Goal: Task Accomplishment & Management: Manage account settings

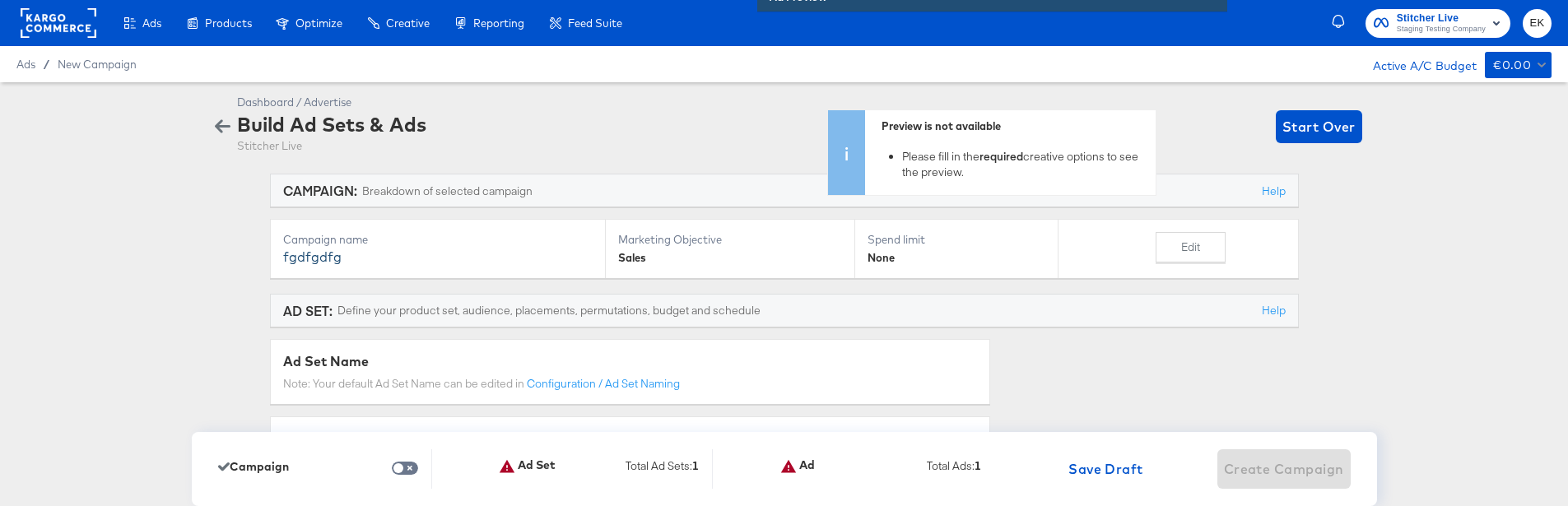
scroll to position [5007, 0]
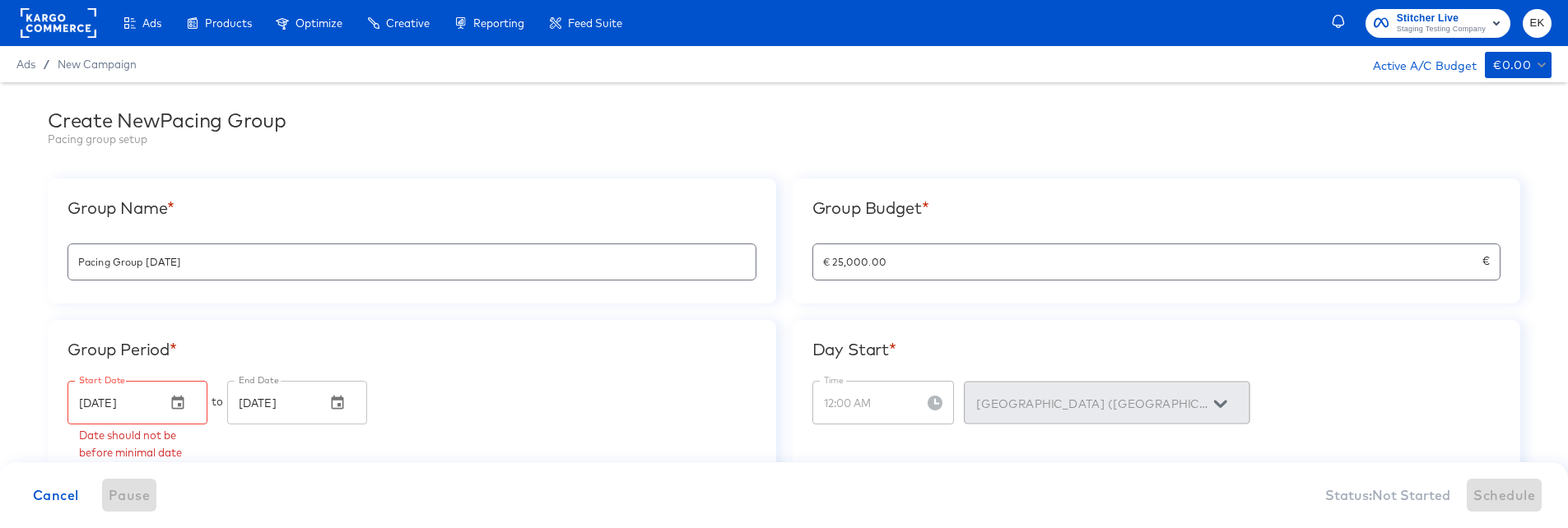
scroll to position [13, 0]
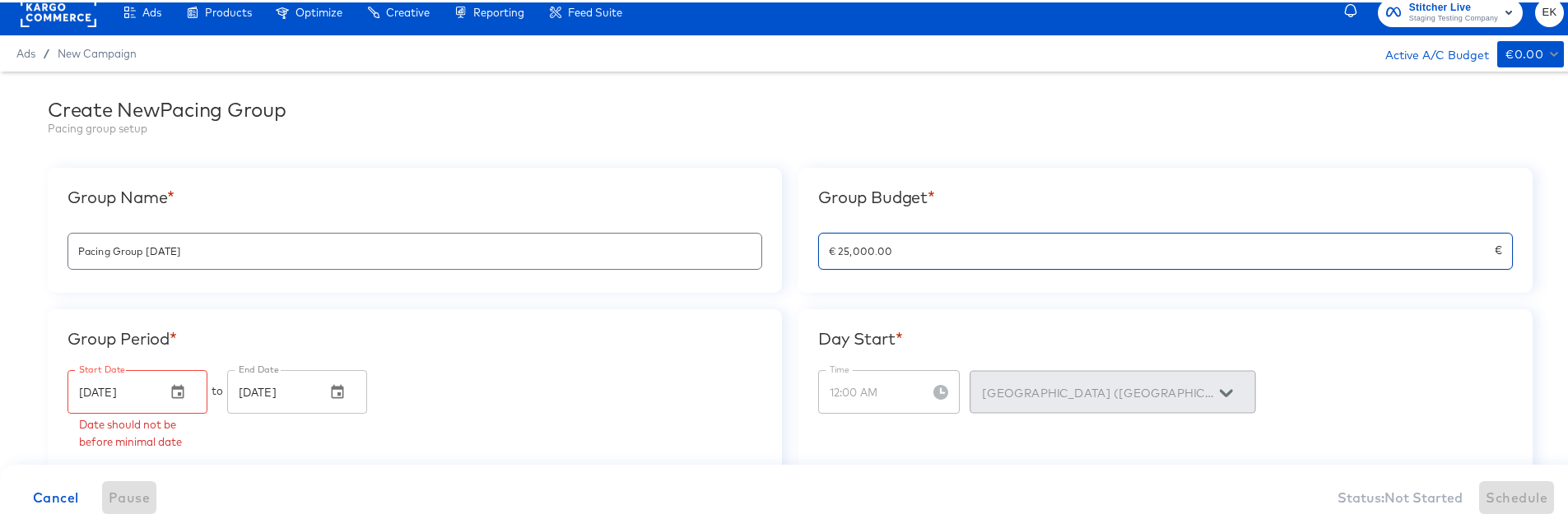
drag, startPoint x: 913, startPoint y: 256, endPoint x: 717, endPoint y: 256, distance: 196.0
click at [717, 256] on div "Group Name * Pacing Group 2025-08-08 Group Budget * € 25,000.00 € Group Period …" at bounding box center [790, 319] width 1485 height 306
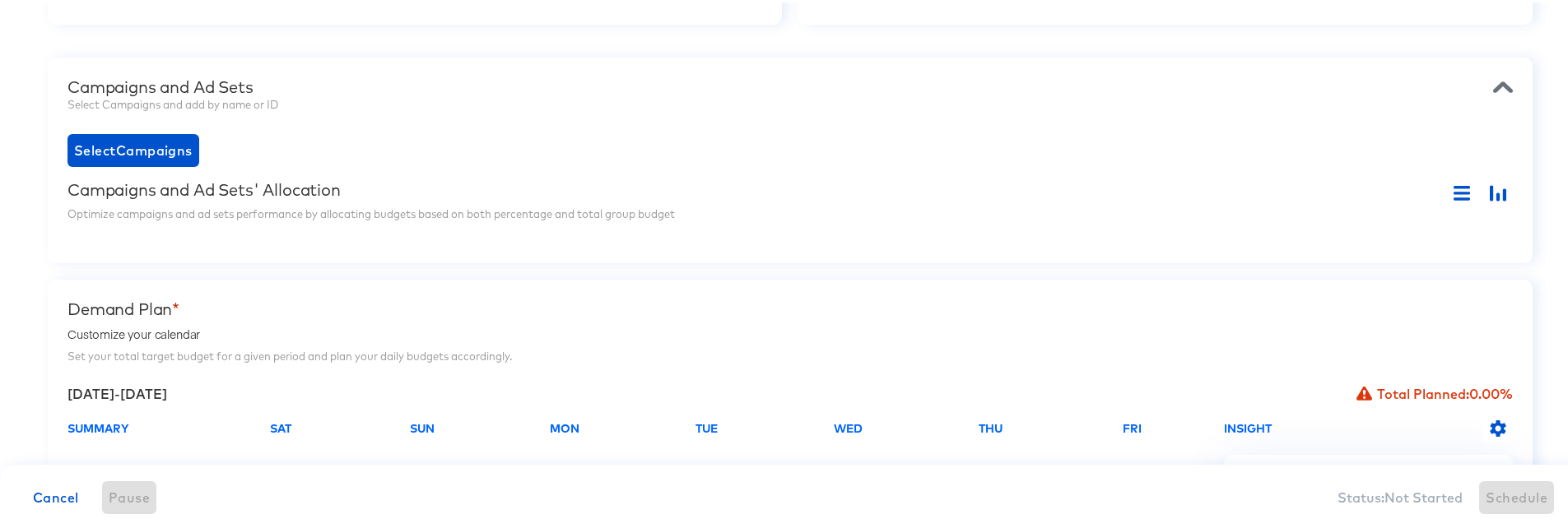
scroll to position [465, 0]
click at [141, 151] on span "Select Campaigns" at bounding box center [133, 145] width 119 height 23
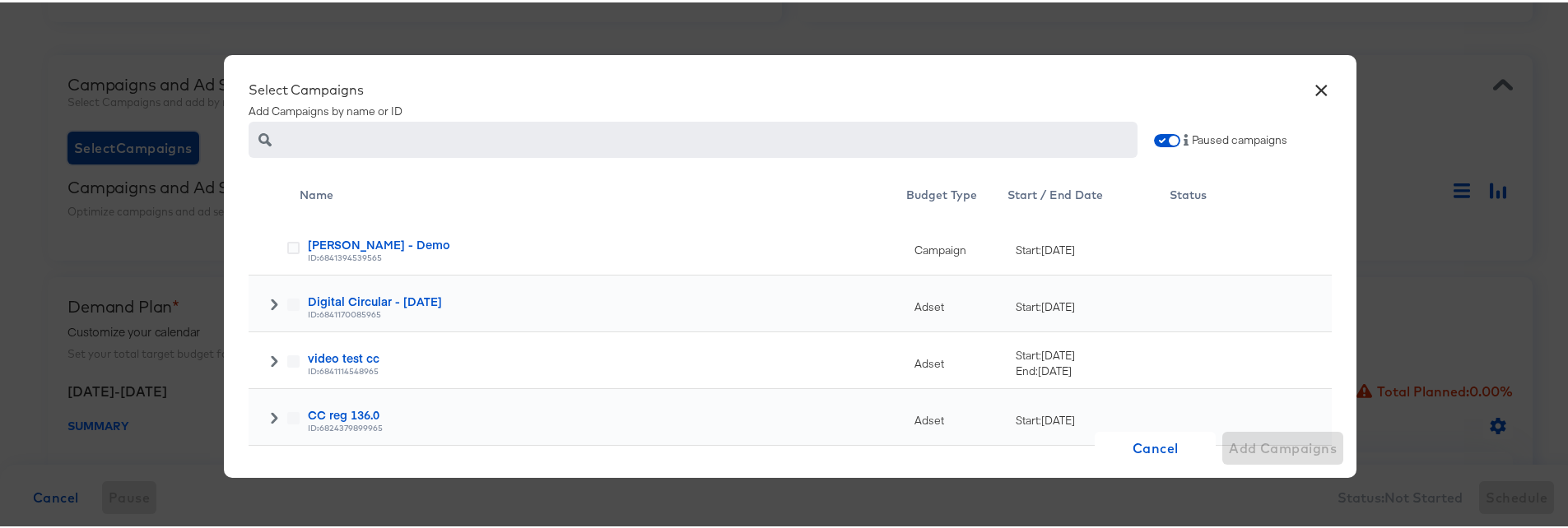
scroll to position [74, 0]
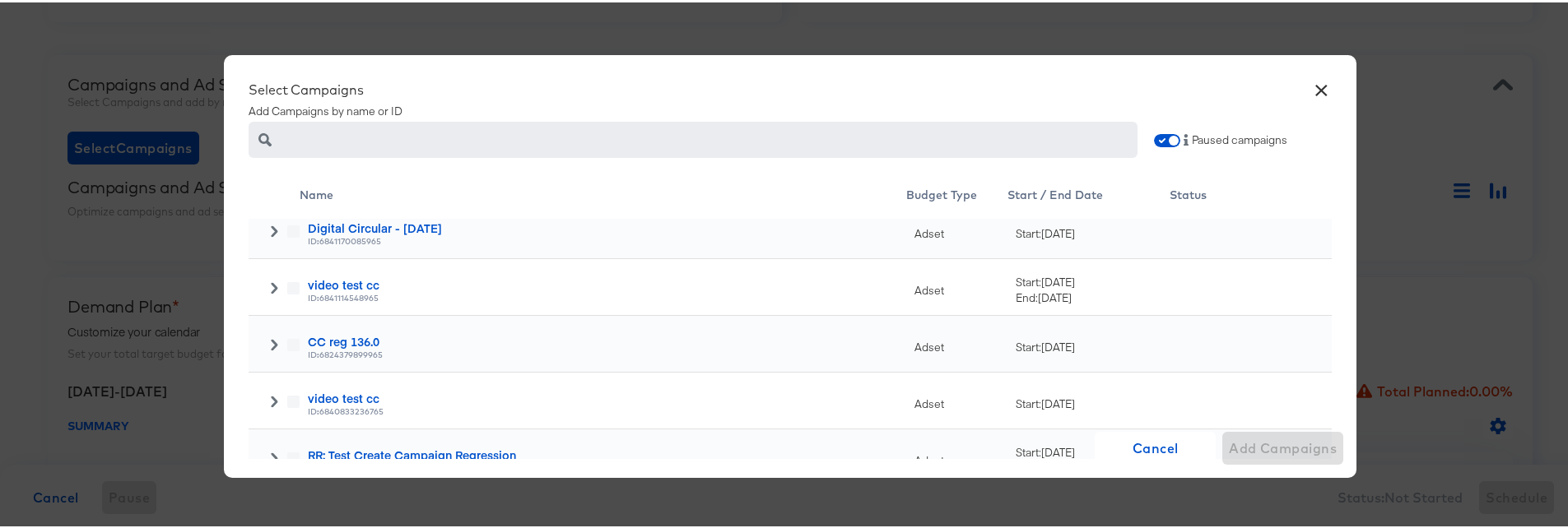
click at [271, 223] on icon at bounding box center [274, 229] width 7 height 11
click at [287, 292] on div at bounding box center [293, 288] width 12 height 16
click at [287, 284] on icon at bounding box center [293, 286] width 12 height 12
click at [0, 0] on input "checkbox" at bounding box center [0, 0] width 0 height 0
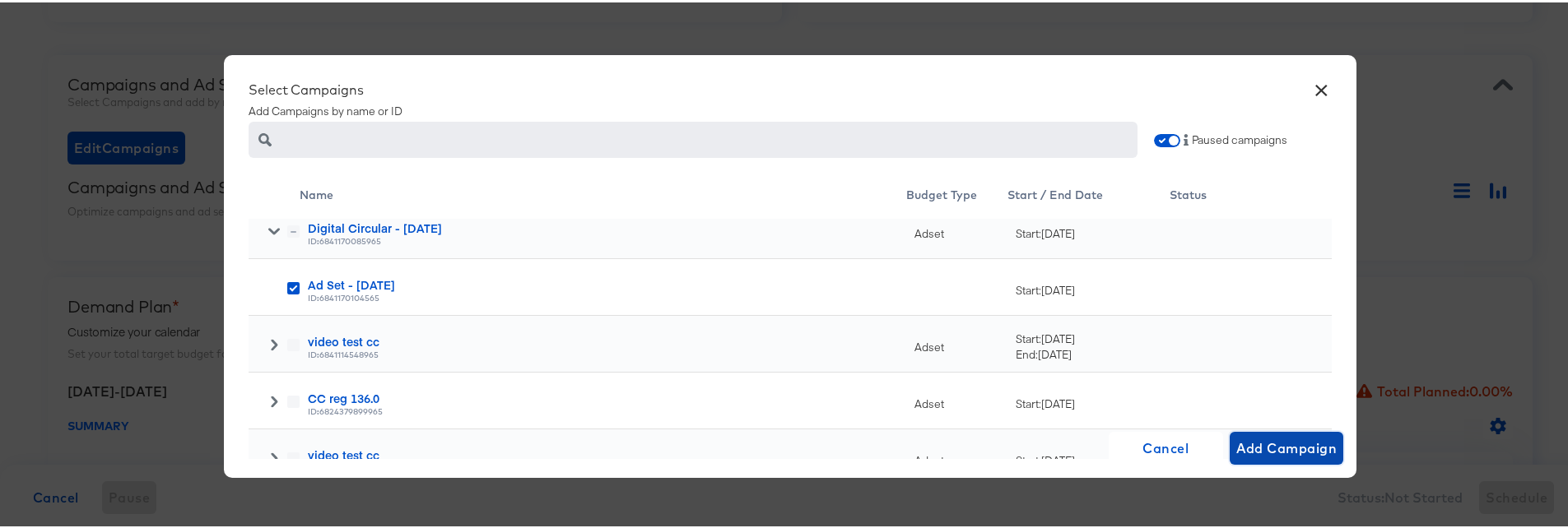
click at [1258, 453] on span "Add Campaign" at bounding box center [1287, 446] width 101 height 23
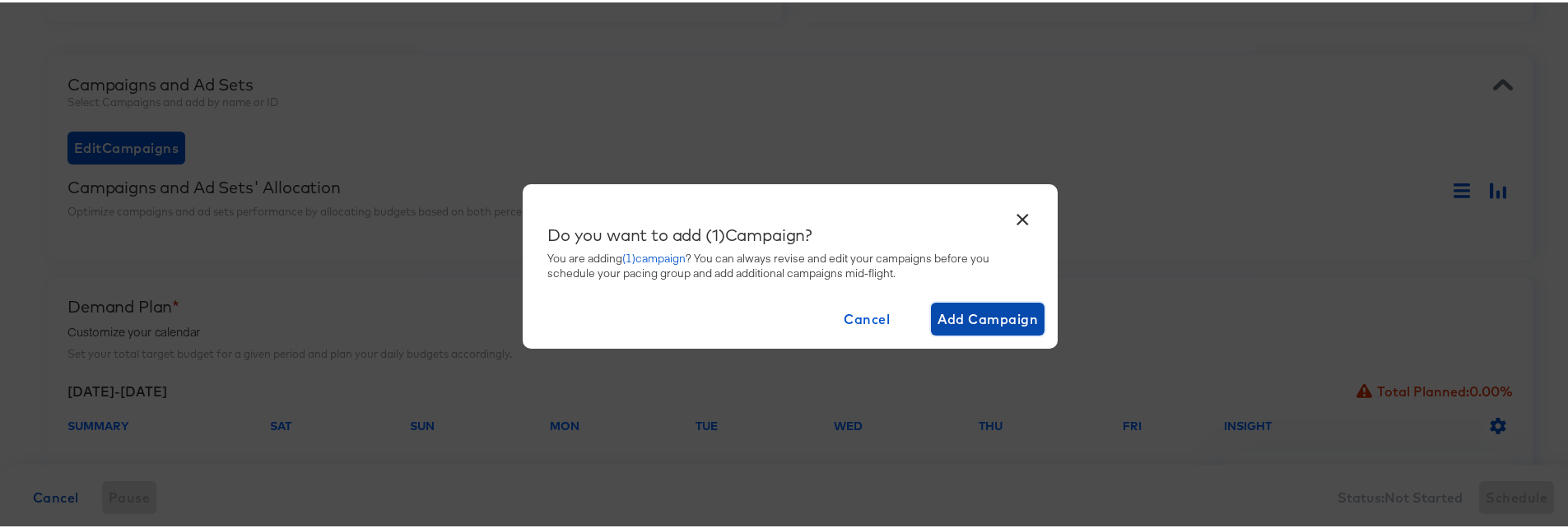
click at [992, 310] on span "Add Campaign" at bounding box center [988, 317] width 101 height 23
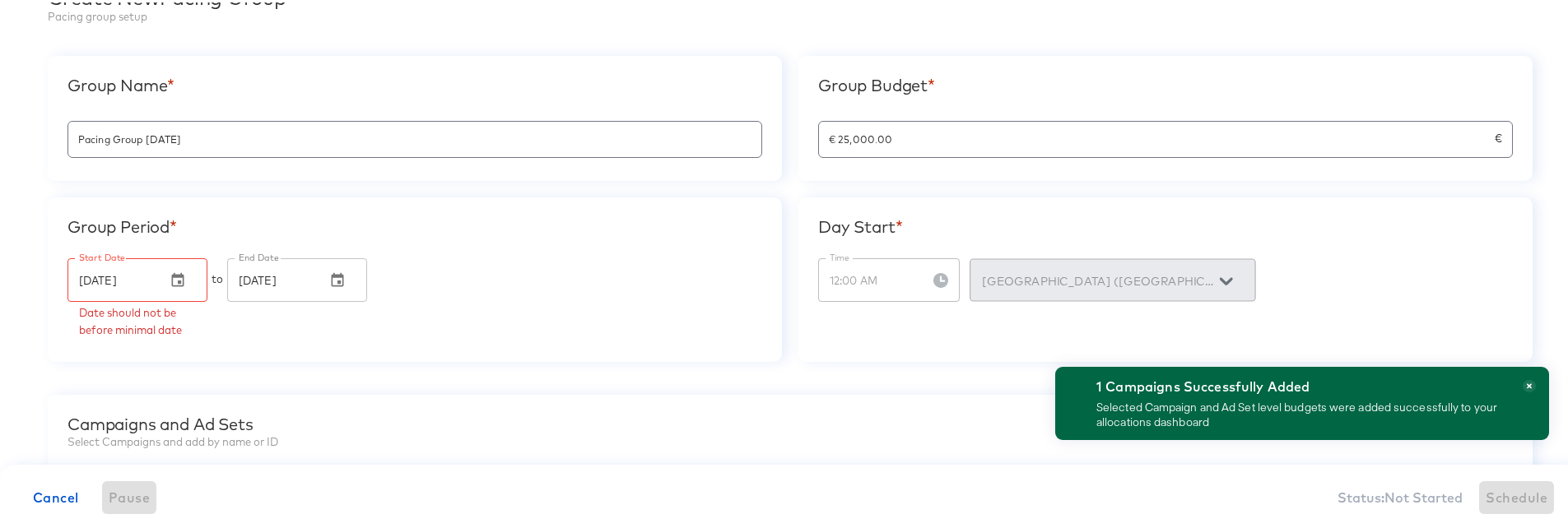
scroll to position [121, 0]
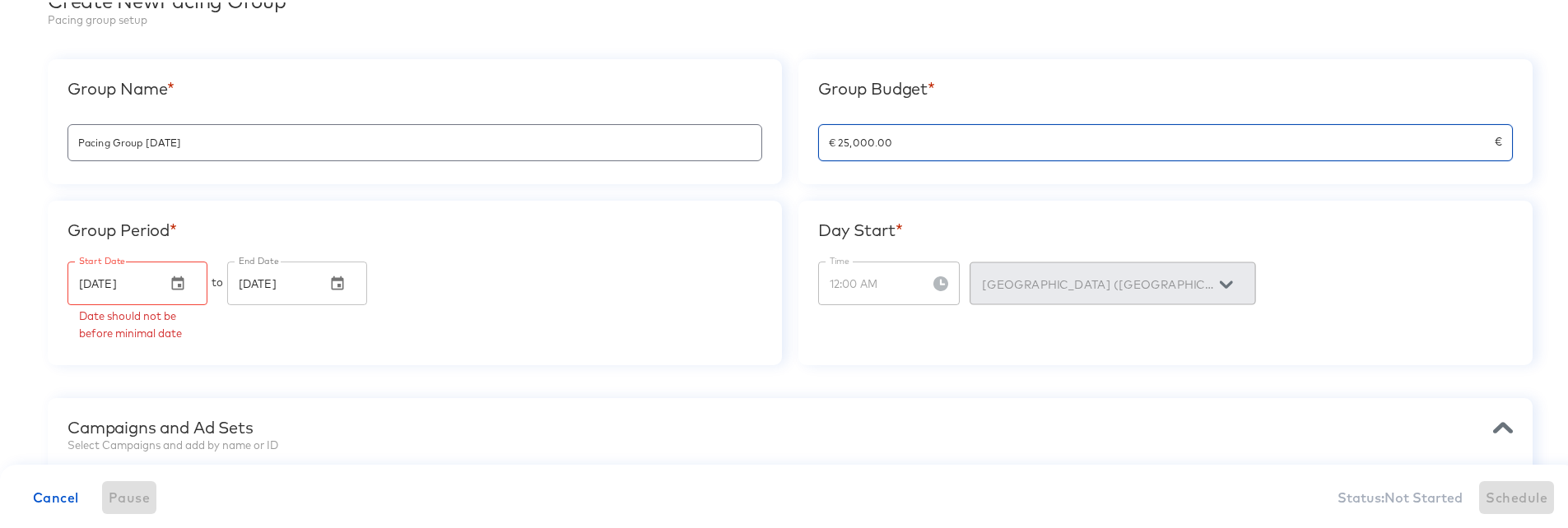
drag, startPoint x: 898, startPoint y: 139, endPoint x: 775, endPoint y: 140, distance: 123.0
click at [775, 140] on div "Group Name * Pacing Group 2025-08-08 Group Budget * € 25,000.00 € Group Period …" at bounding box center [790, 209] width 1485 height 306
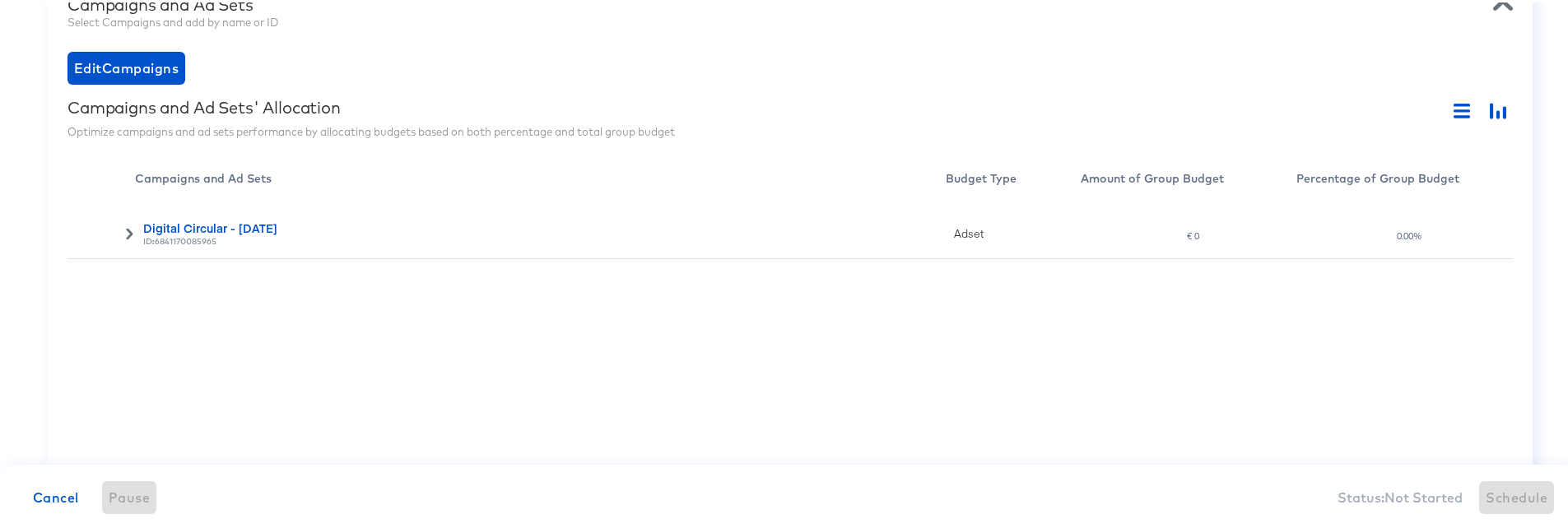
scroll to position [552, 0]
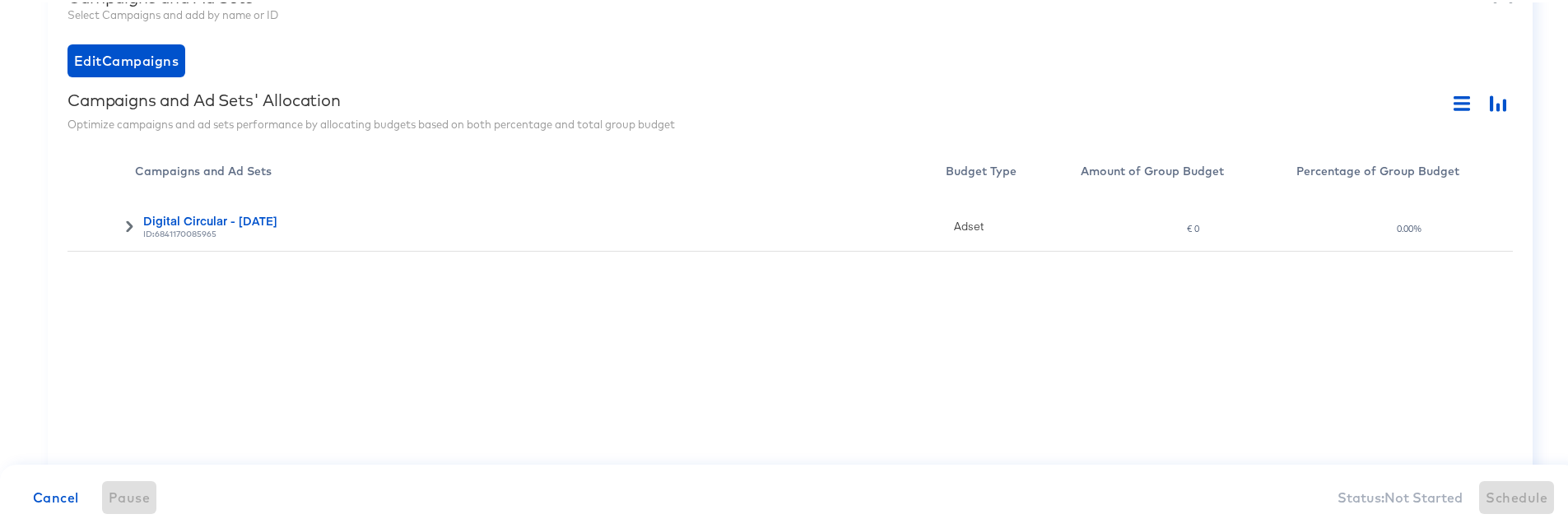
type input "€ 15,000,000.00"
click at [125, 226] on icon at bounding box center [129, 224] width 11 height 11
drag, startPoint x: 1136, startPoint y: 278, endPoint x: 1069, endPoint y: 278, distance: 67.0
click at [1069, 278] on div "Ad Set - 06 Aug ID: 6841170104565 € 0 0.00 %" at bounding box center [790, 277] width 1446 height 56
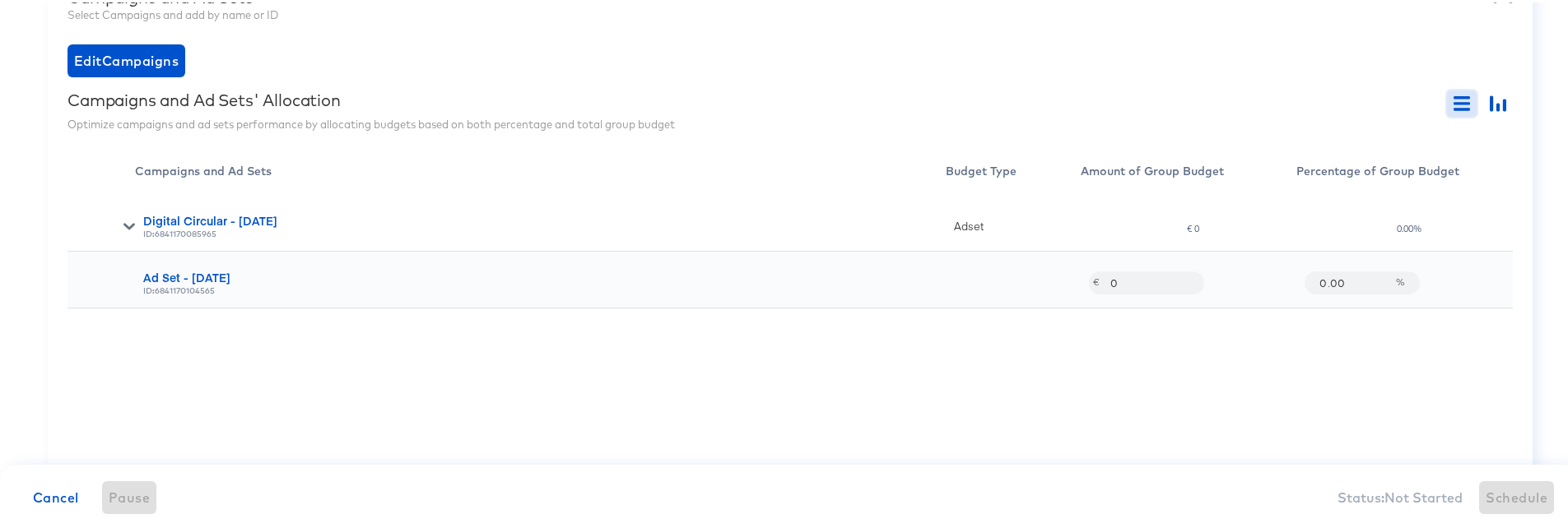
click at [1453, 100] on icon "button" at bounding box center [1461, 100] width 16 height 3
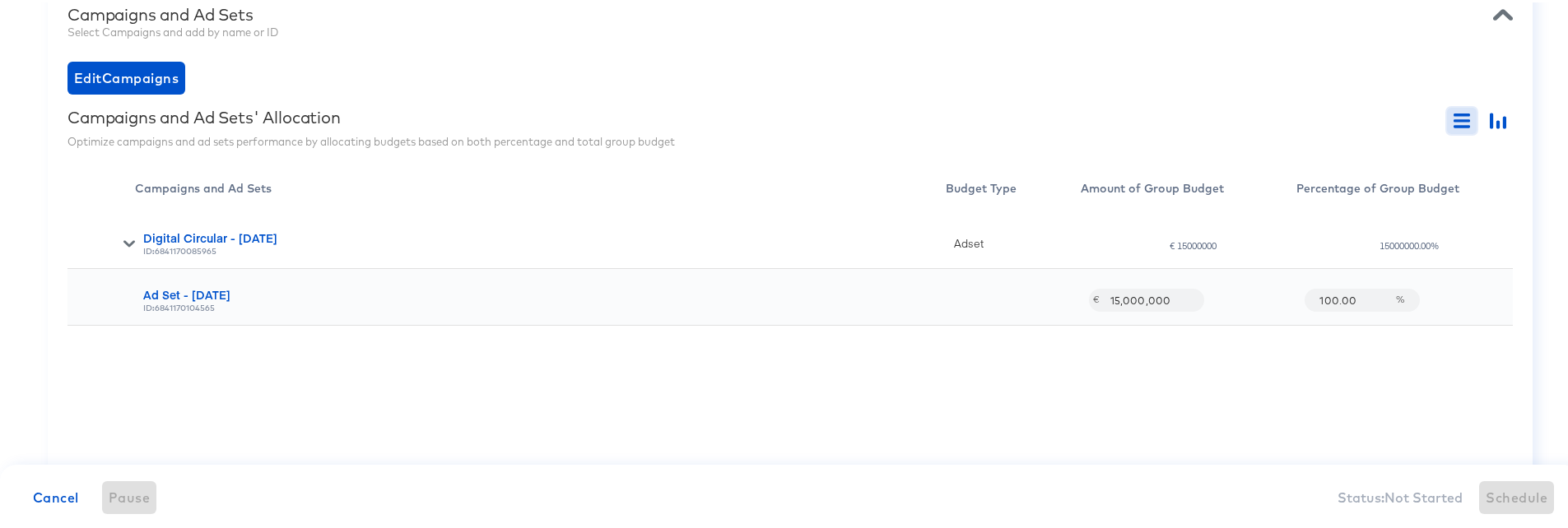
scroll to position [516, 0]
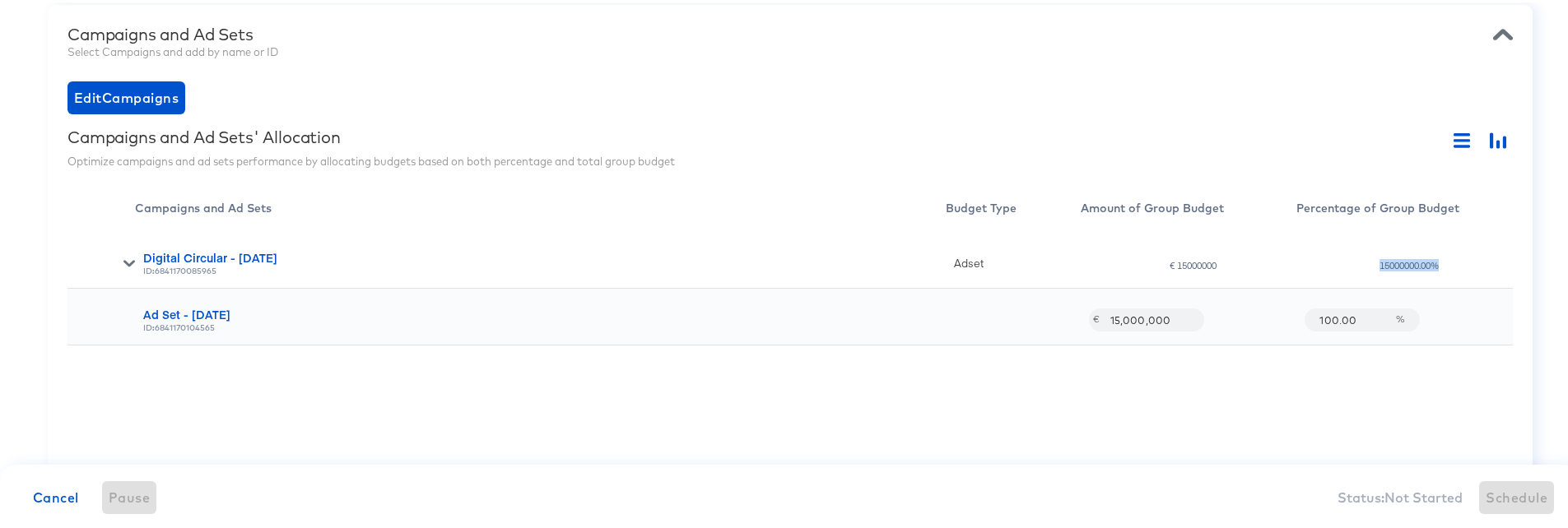
drag, startPoint x: 1364, startPoint y: 263, endPoint x: 1441, endPoint y: 266, distance: 77.1
click at [1441, 266] on div "15000000.00%" at bounding box center [1404, 257] width 216 height 56
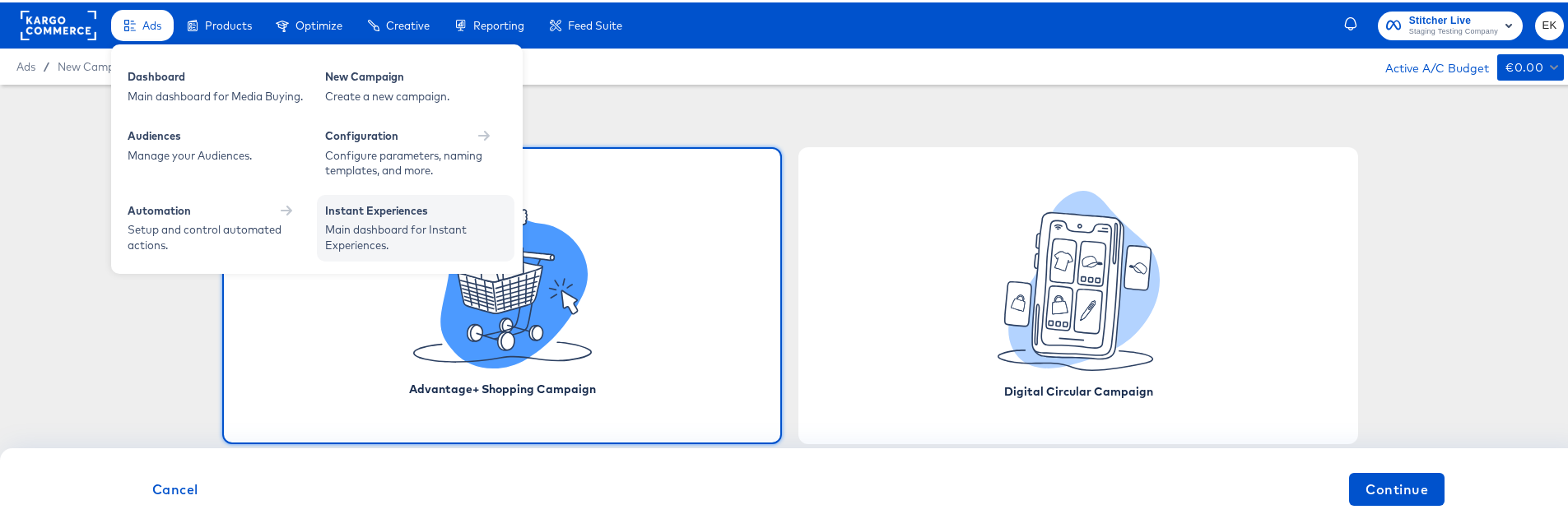
click at [357, 231] on div "Main dashboard for Instant Experiences." at bounding box center [415, 235] width 181 height 31
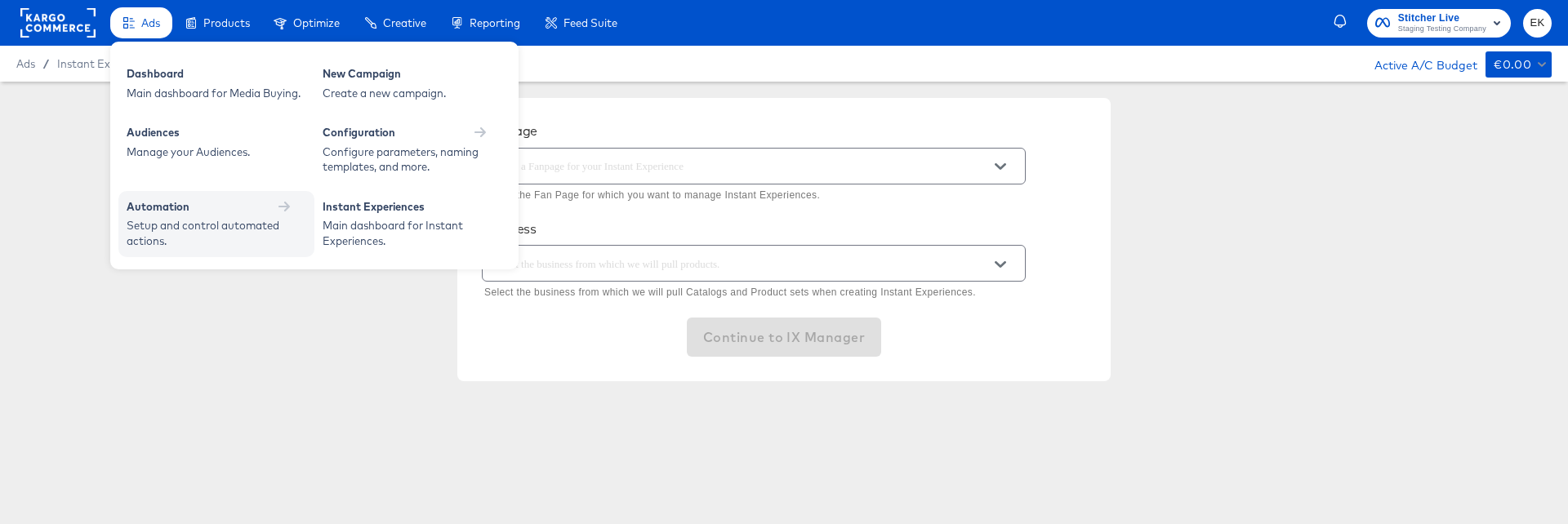
click at [149, 214] on div "Automation" at bounding box center [215, 209] width 179 height 20
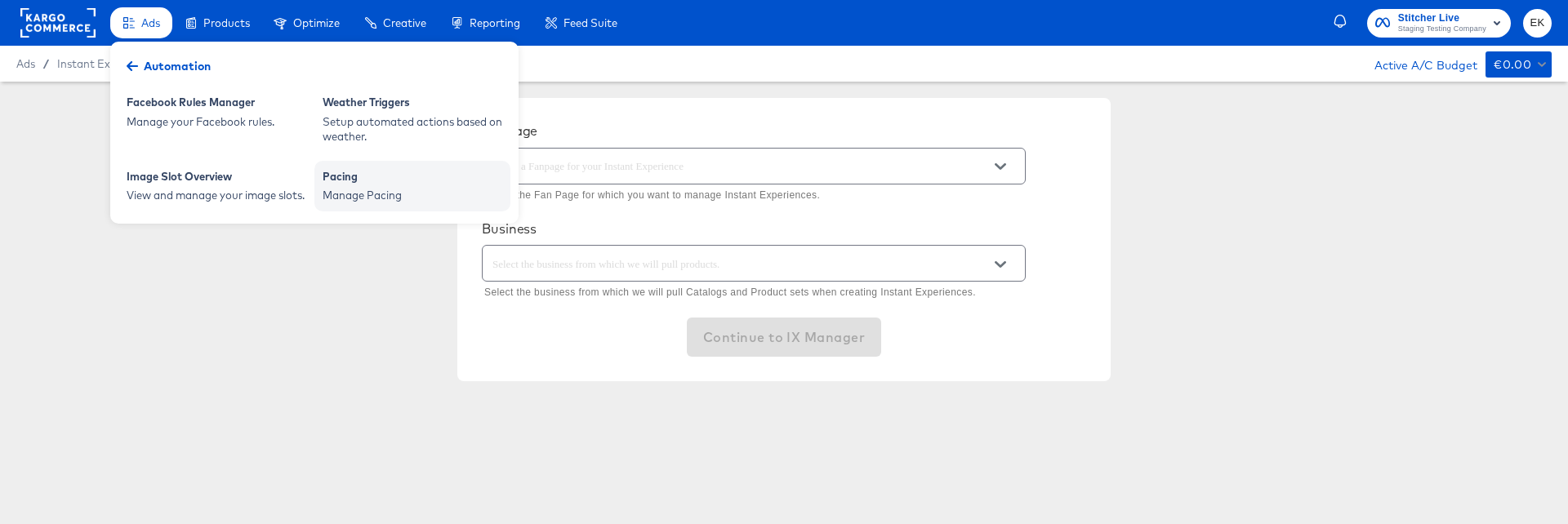
click at [410, 200] on div "Manage Pacing" at bounding box center [412, 196] width 179 height 15
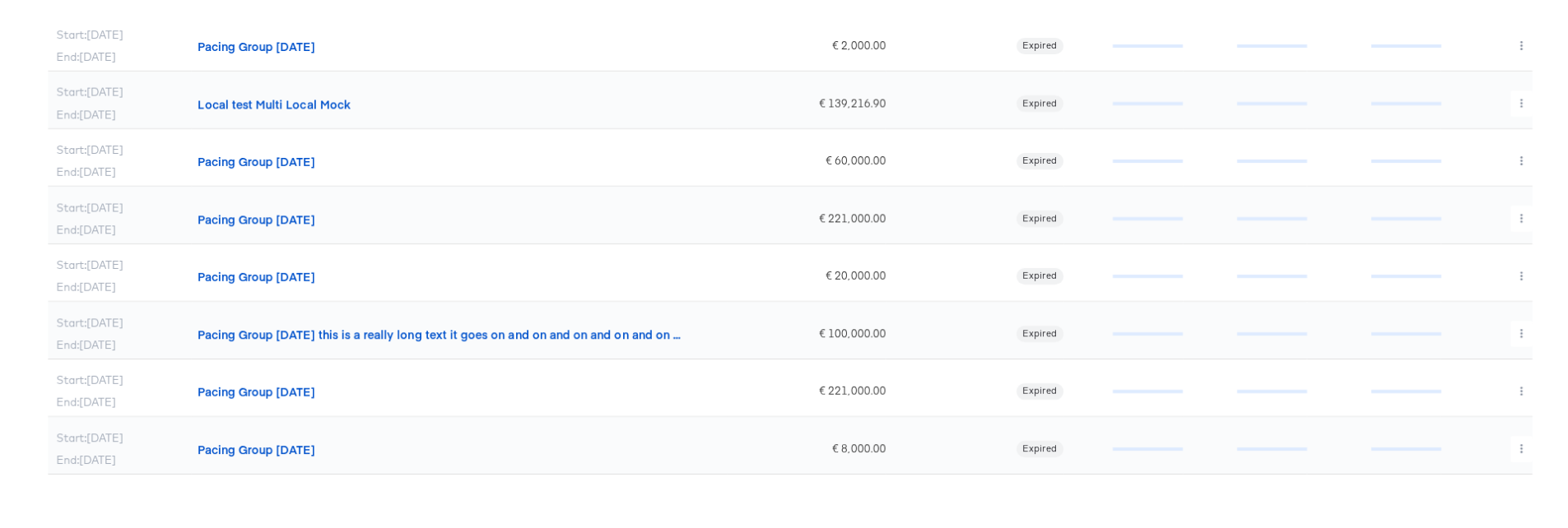
scroll to position [313, 0]
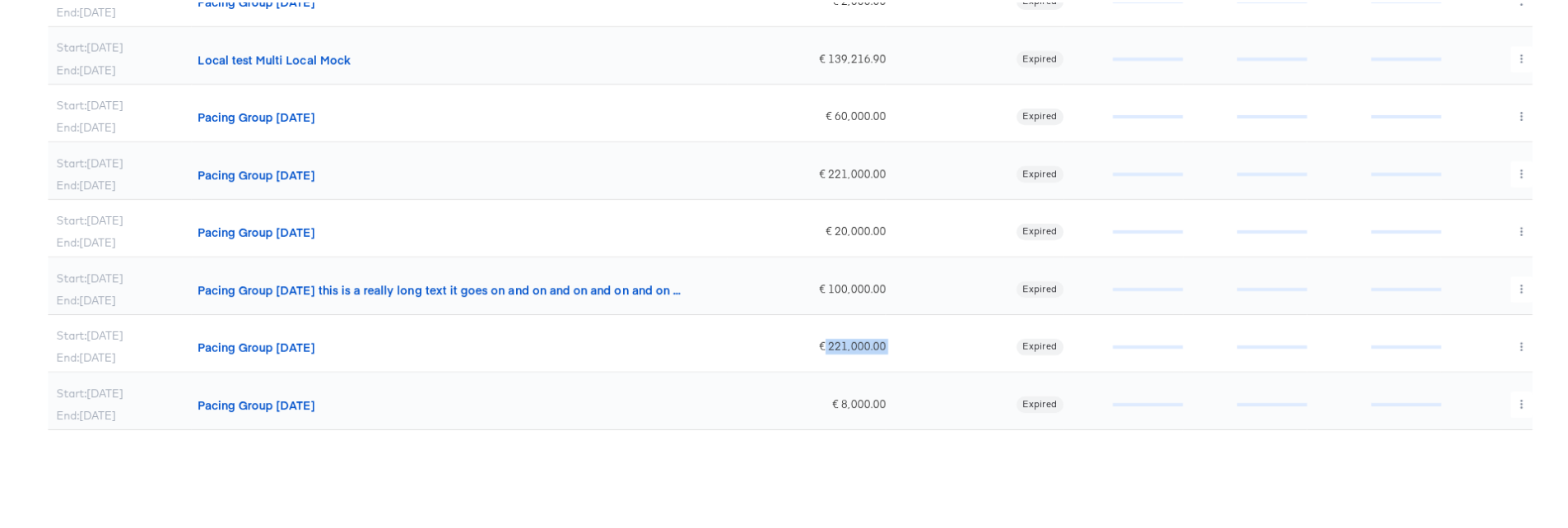
drag, startPoint x: 890, startPoint y: 345, endPoint x: 821, endPoint y: 345, distance: 69.0
click at [821, 345] on div "Start: Jul 12th End: Jul 18th Pacing Group 2025-07-11 € 221,000.00 Expired" at bounding box center [790, 341] width 1485 height 57
copy div "221,000.00"
click at [1517, 402] on icon "button" at bounding box center [1521, 402] width 9 height 9
click at [1479, 442] on link "Edit" at bounding box center [1497, 435] width 121 height 27
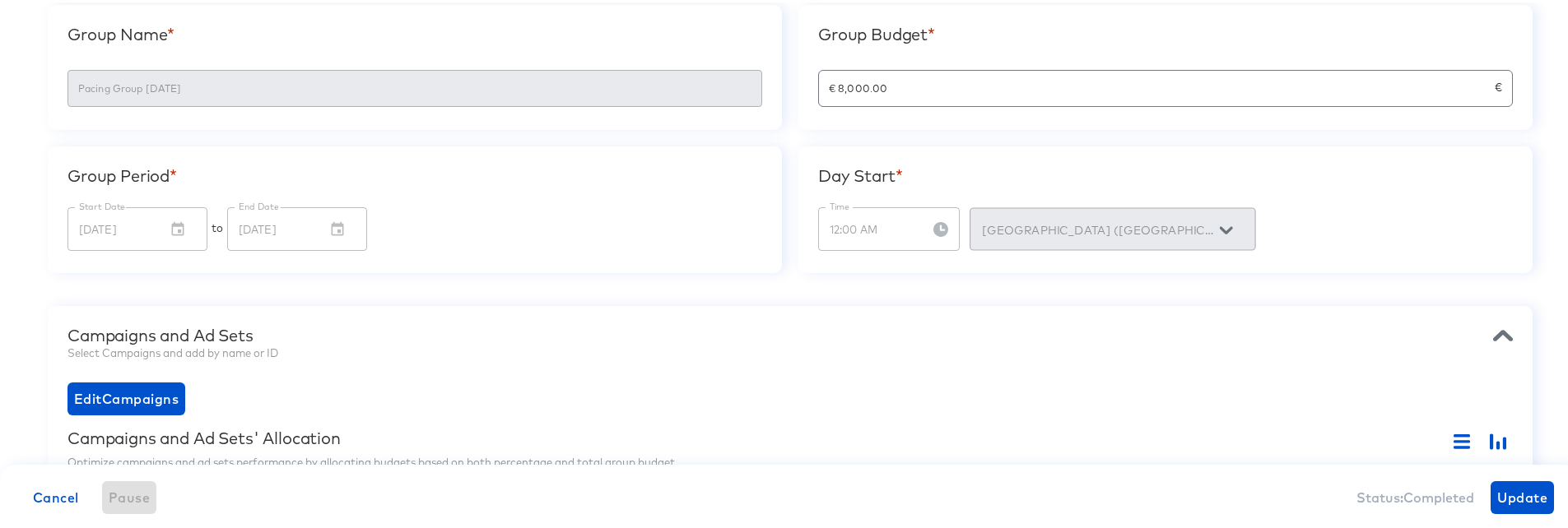
scroll to position [121, 0]
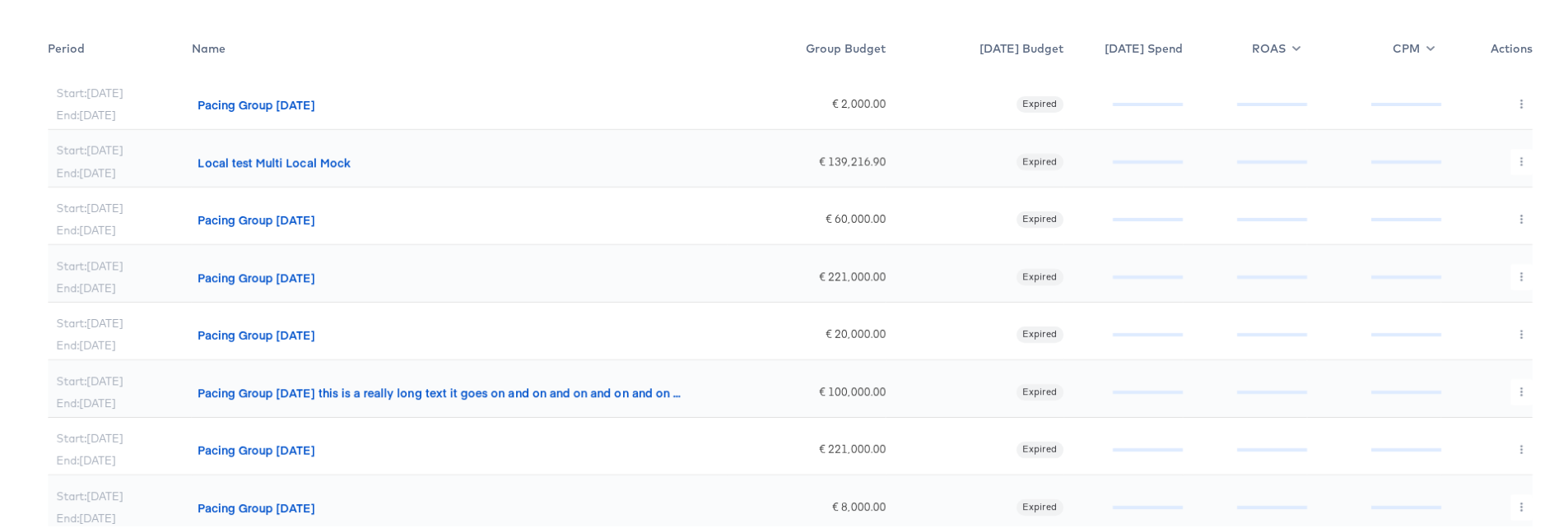
scroll to position [213, 0]
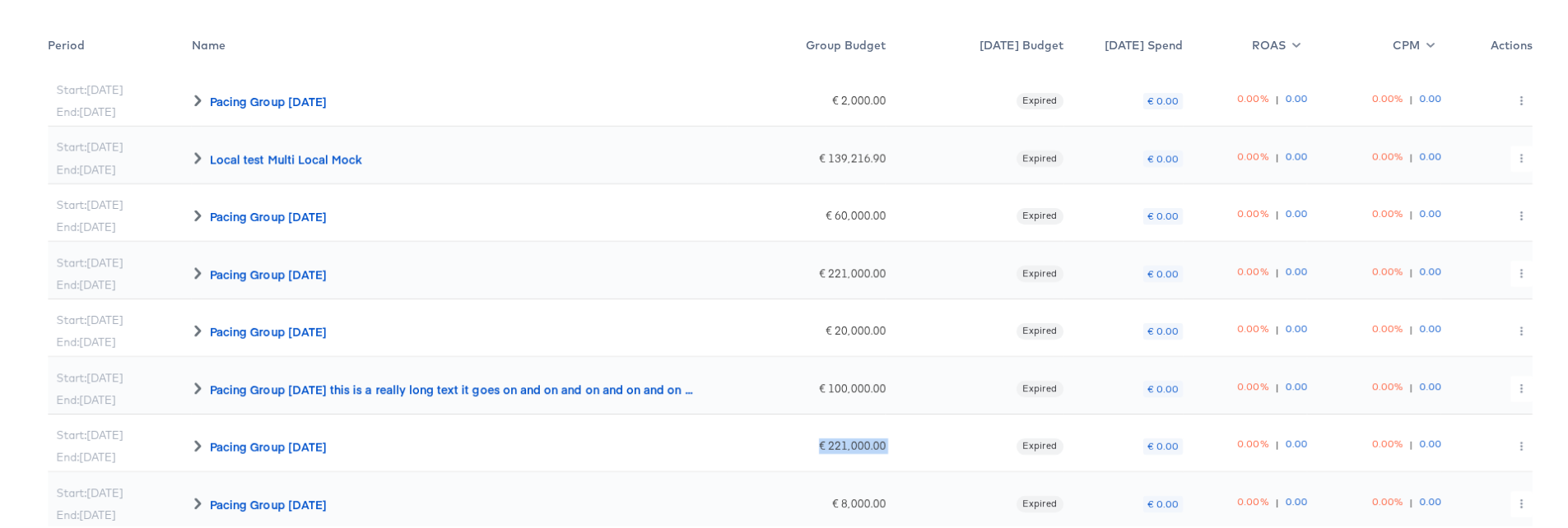
drag, startPoint x: 894, startPoint y: 445, endPoint x: 814, endPoint y: 445, distance: 80.0
click at [814, 445] on div "Start: [DATE] End: [DATE] Pacing Group [DATE] € 221,000.00 Expired € 0.00 0.00%…" at bounding box center [790, 441] width 1485 height 57
copy div "€ 221,000.00"
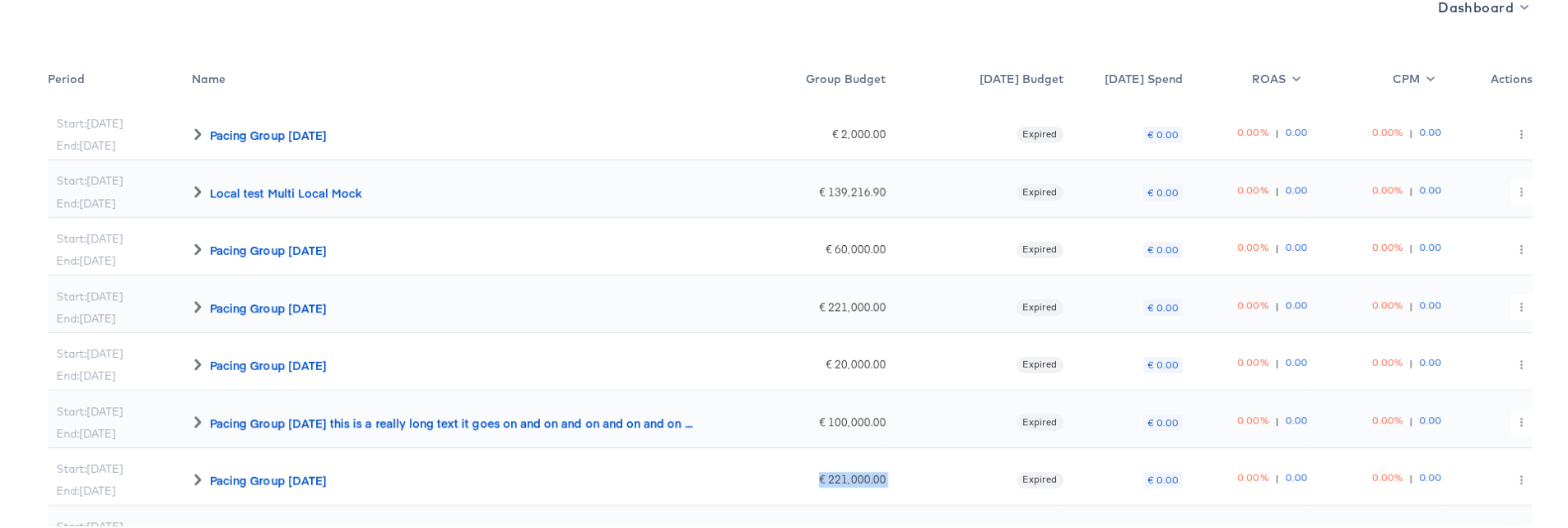
scroll to position [177, 0]
click at [1511, 257] on button "button" at bounding box center [1521, 251] width 22 height 27
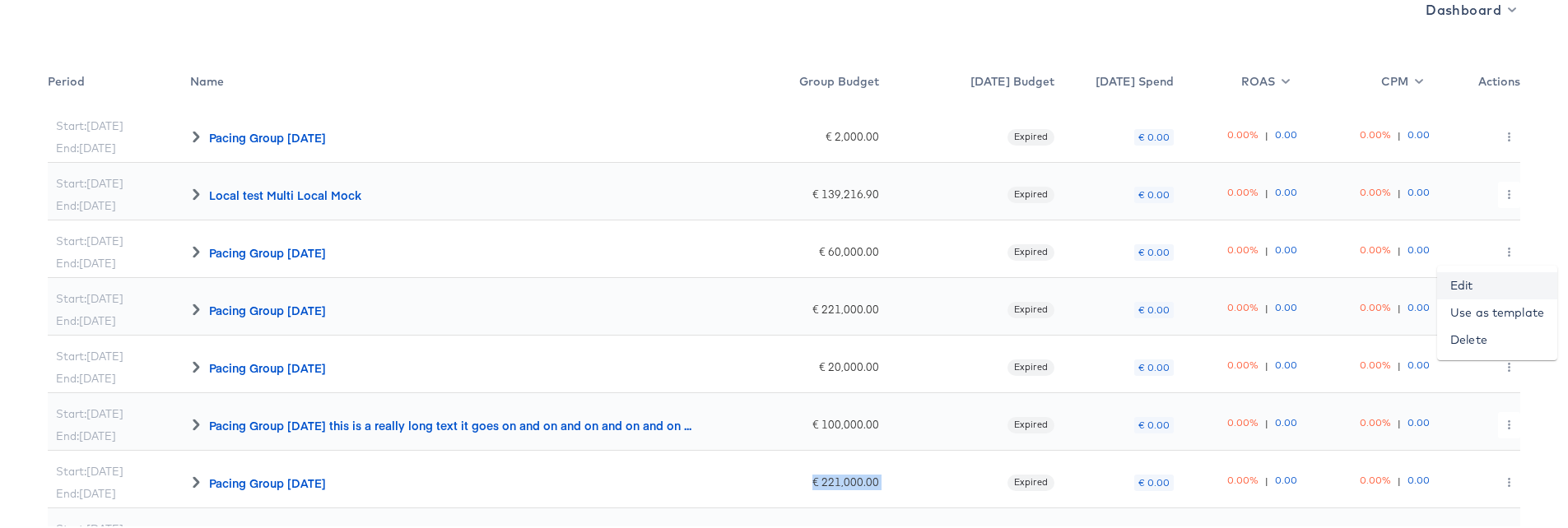
click at [1468, 286] on link "Edit" at bounding box center [1497, 283] width 121 height 27
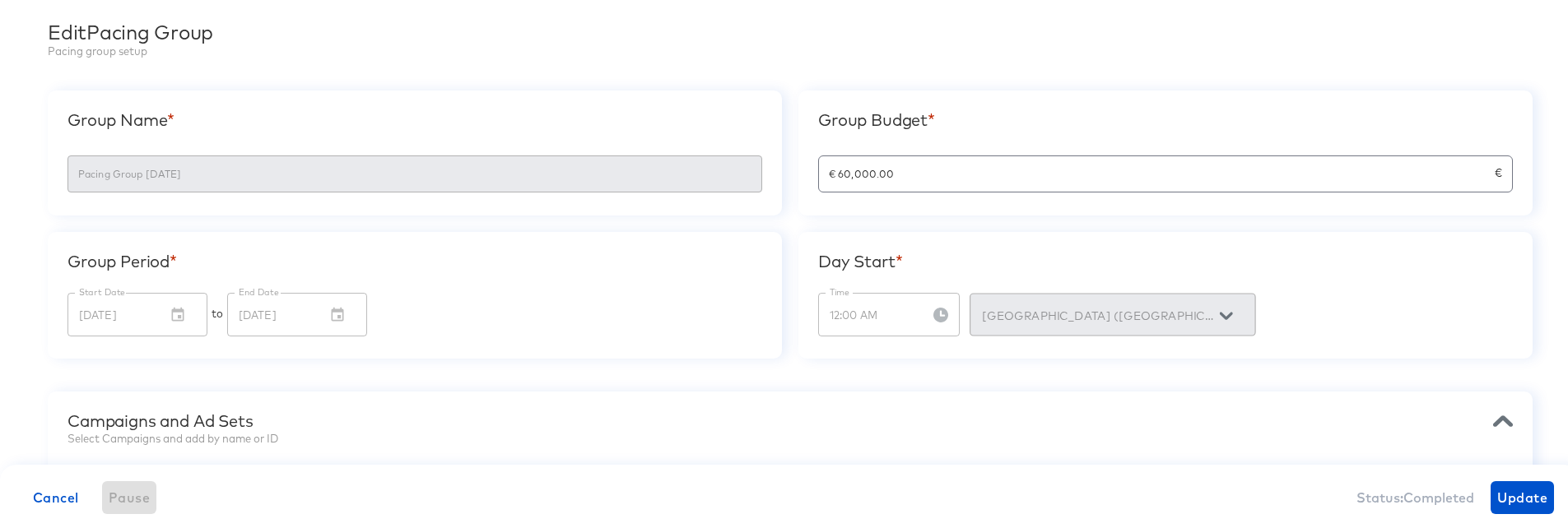
scroll to position [89, 0]
click at [693, 173] on div "Group Name * Pacing Group 2025-06-24 Group Budget * € 60,000.00 € Group Period …" at bounding box center [790, 224] width 1485 height 268
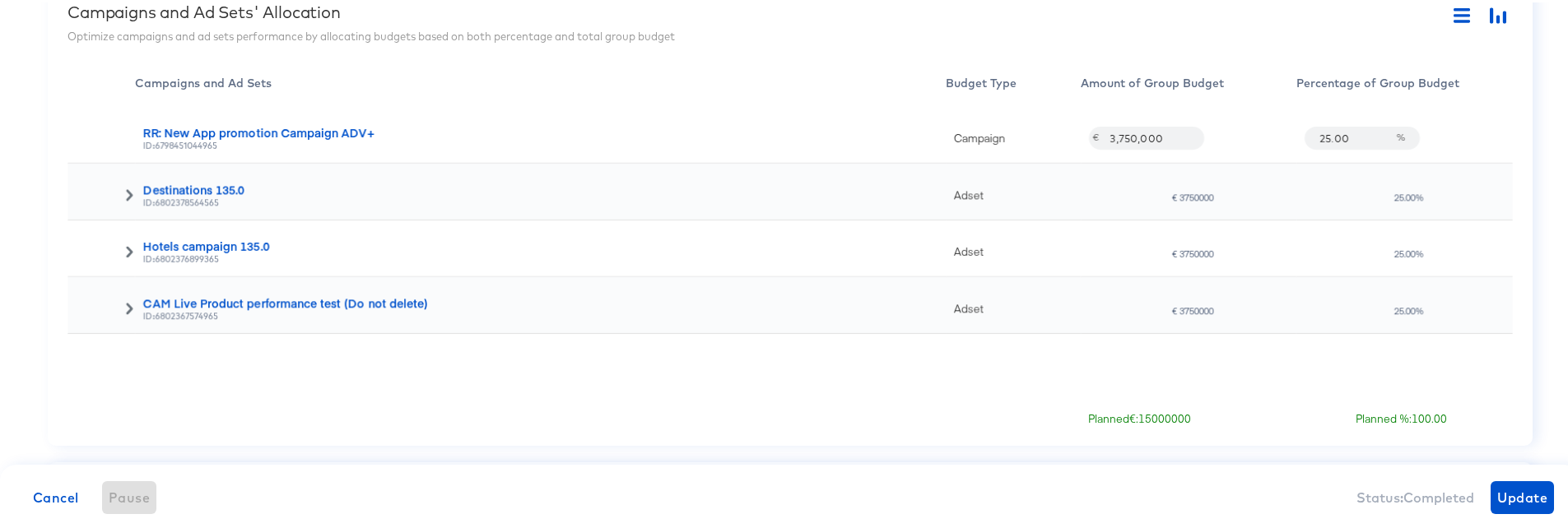
scroll to position [602, 0]
drag, startPoint x: 1153, startPoint y: 137, endPoint x: 1096, endPoint y: 136, distance: 57.0
click at [1100, 136] on input "3,750,000" at bounding box center [1144, 129] width 88 height 35
drag, startPoint x: 1182, startPoint y: 421, endPoint x: 1124, endPoint y: 416, distance: 58.2
click at [1124, 416] on div "Planned € : 15000000 Planned %: 100.00" at bounding box center [790, 409] width 1446 height 33
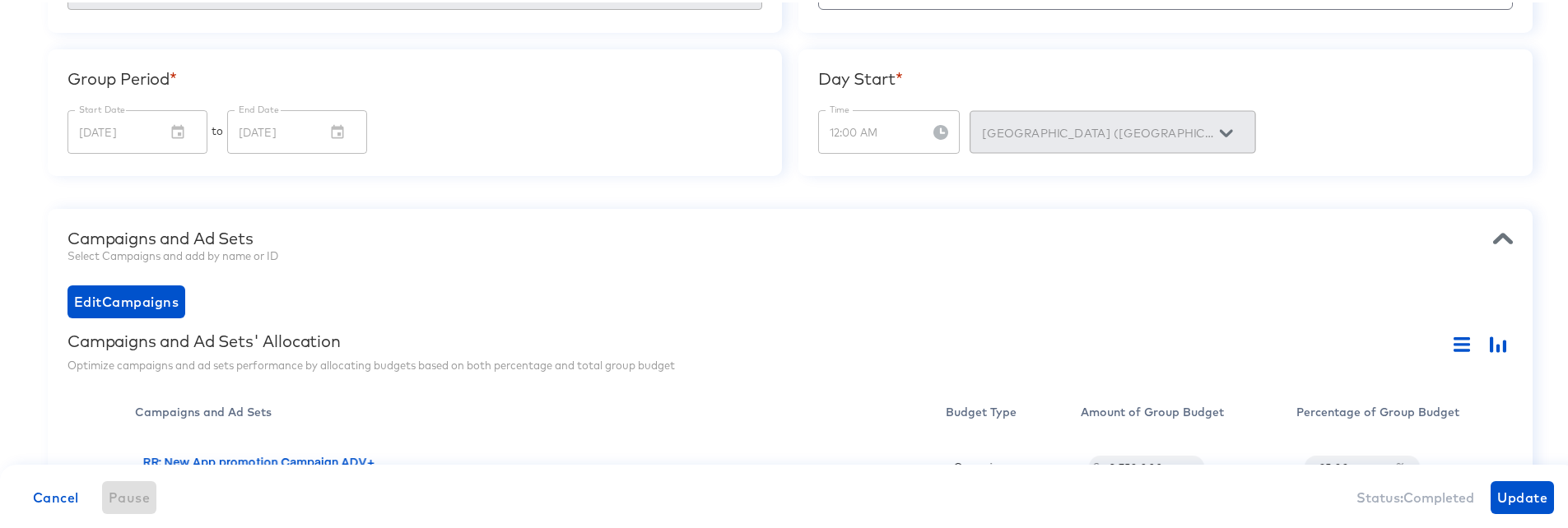
scroll to position [139, 0]
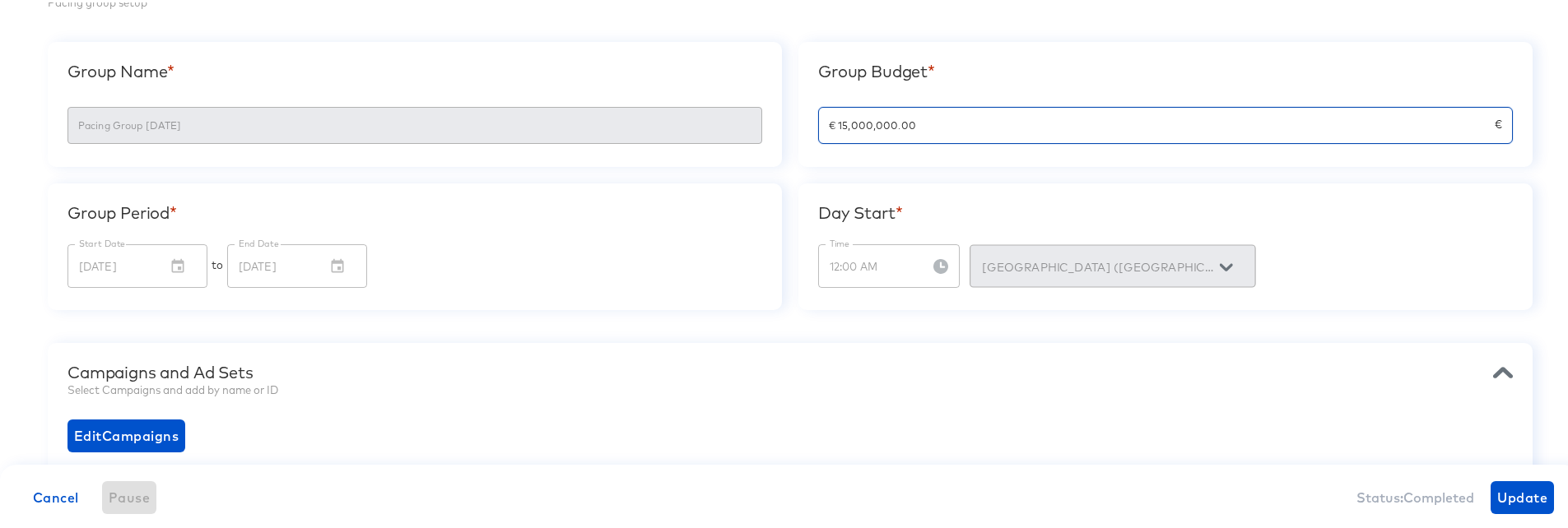
drag, startPoint x: 930, startPoint y: 129, endPoint x: 802, endPoint y: 130, distance: 128.0
click at [802, 130] on div "Group Budget * € 15,000,000.00 €" at bounding box center [1165, 101] width 734 height 125
drag, startPoint x: 969, startPoint y: 127, endPoint x: 792, endPoint y: 127, distance: 177.0
click at [799, 127] on div "Group Budget * € 15,000,000.00 €" at bounding box center [1165, 101] width 734 height 125
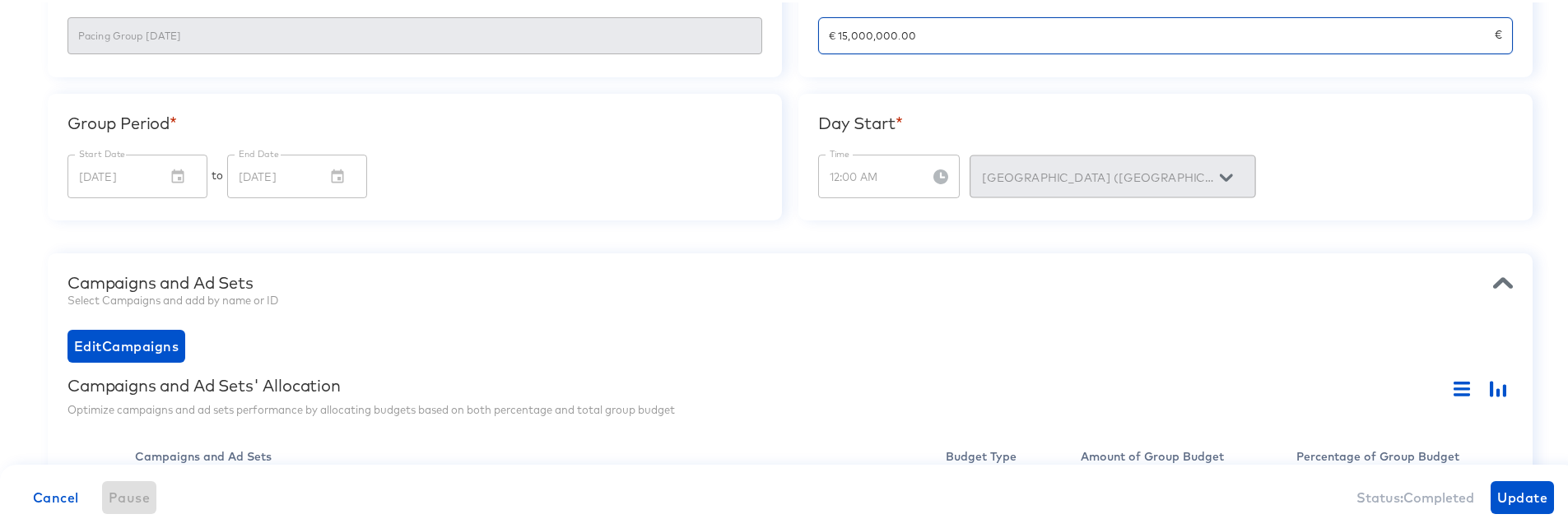
scroll to position [209, 0]
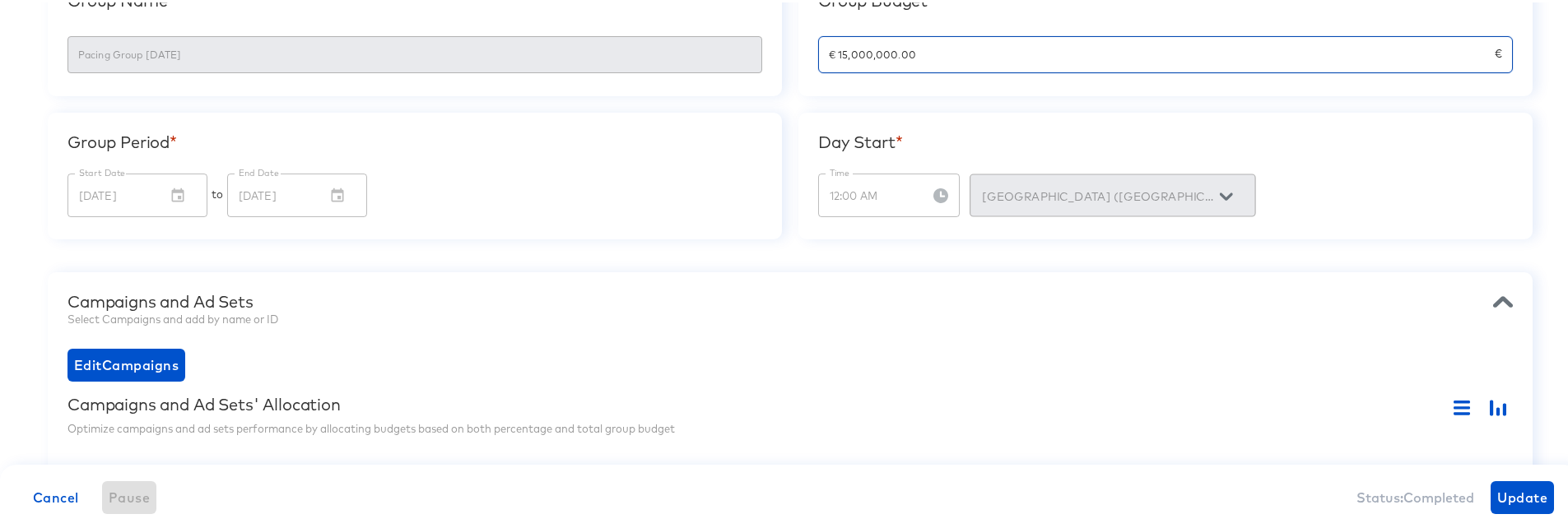
paste input "12,15"
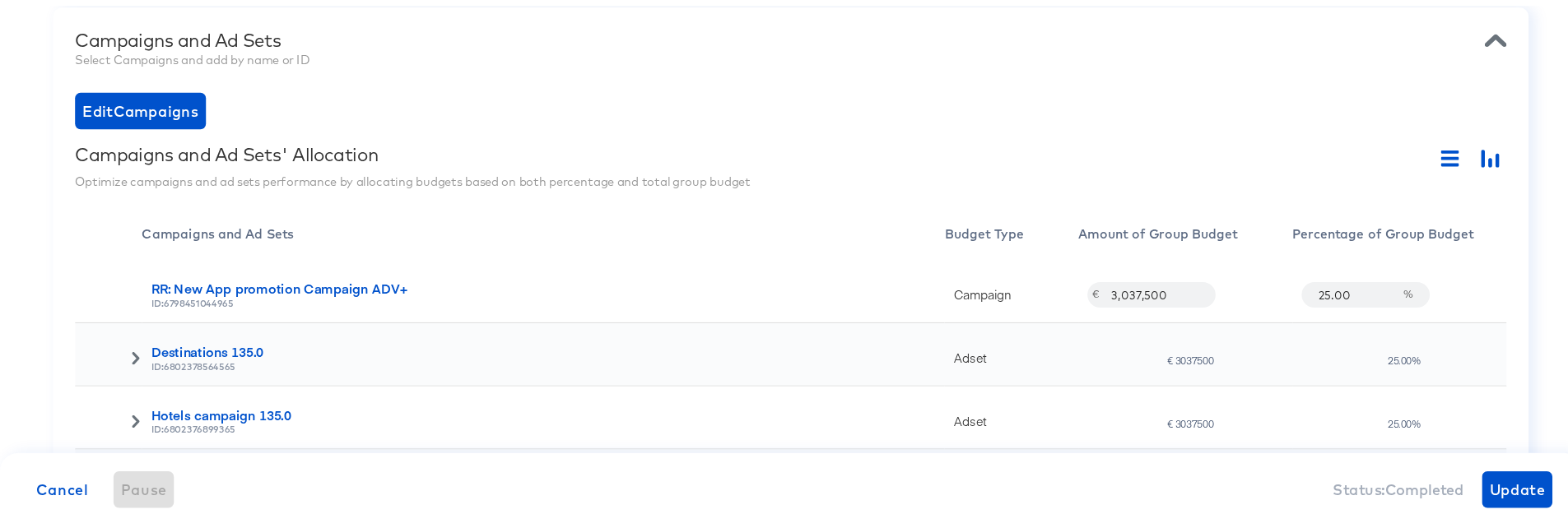
scroll to position [530, 0]
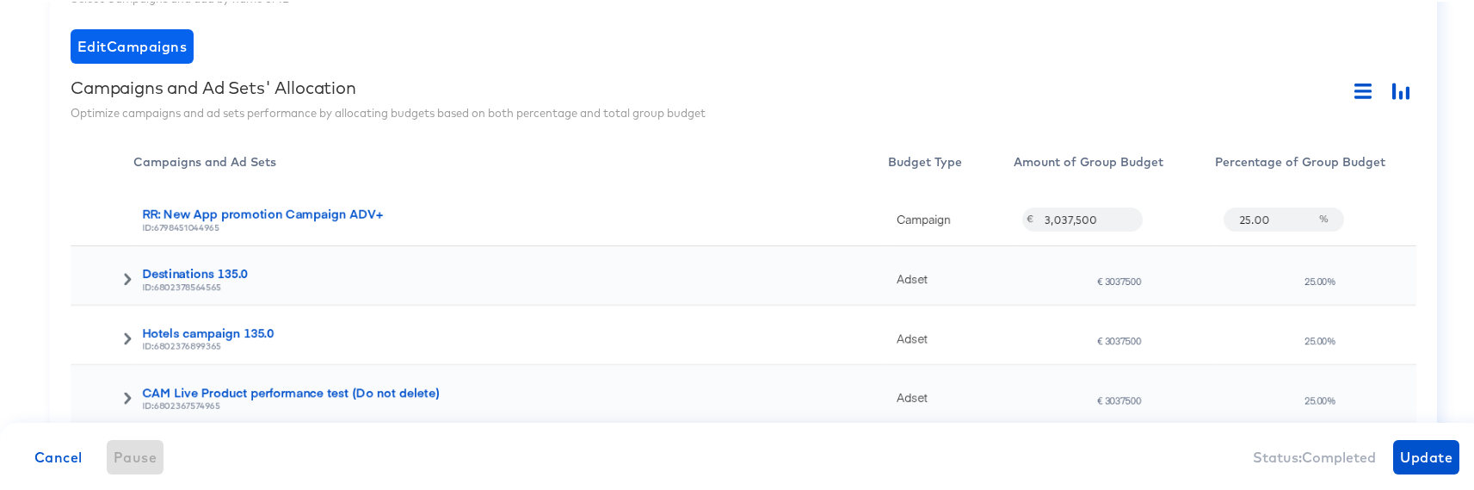
type input "€ 12,150,000.00"
click at [153, 41] on span "Edit Campaigns" at bounding box center [131, 45] width 109 height 24
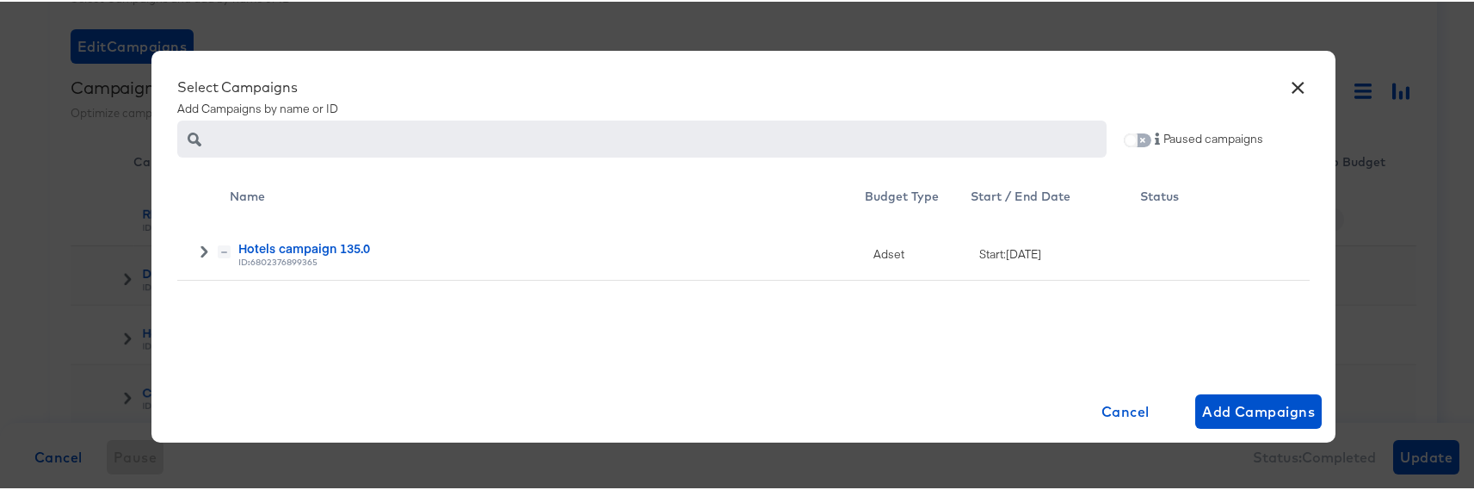
click at [1126, 140] on input "checkbox" at bounding box center [1130, 142] width 41 height 14
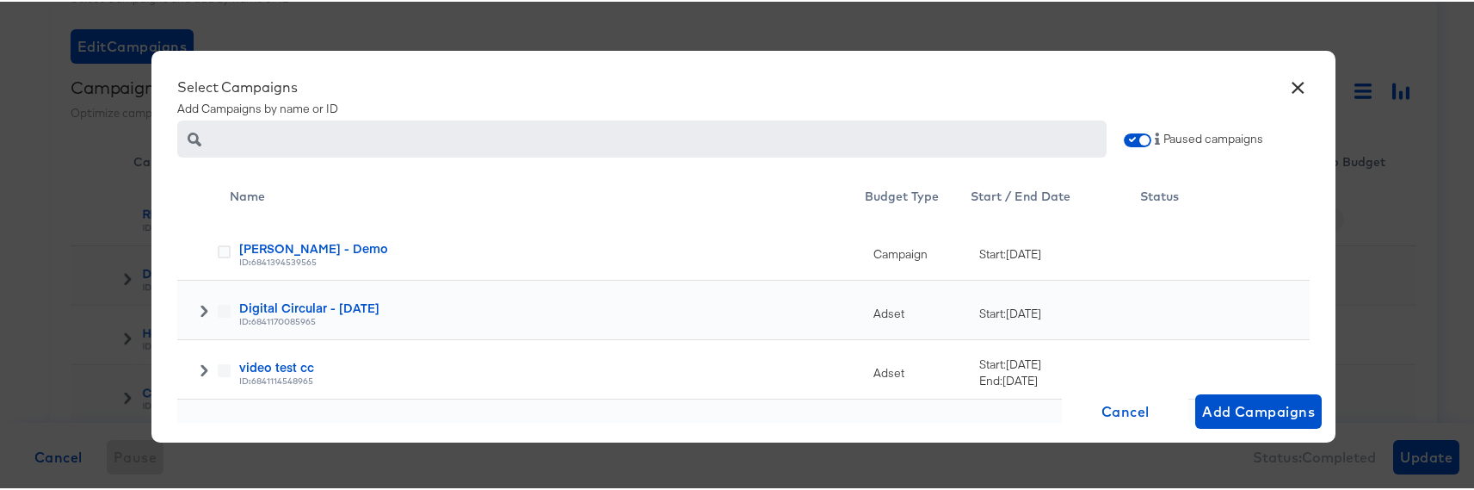
click at [1294, 95] on button "×" at bounding box center [1298, 81] width 31 height 31
